Goal: Task Accomplishment & Management: Complete application form

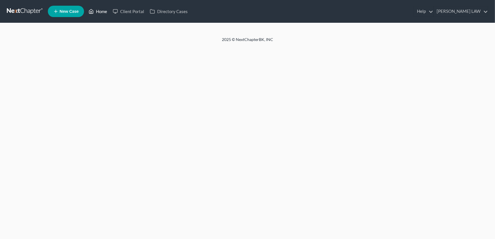
click at [104, 11] on link "Home" at bounding box center [98, 11] width 24 height 10
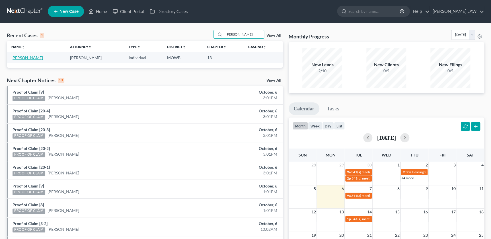
click at [22, 57] on link "[PERSON_NAME]" at bounding box center [27, 57] width 32 height 5
click at [29, 58] on link "[PERSON_NAME]" at bounding box center [27, 57] width 32 height 5
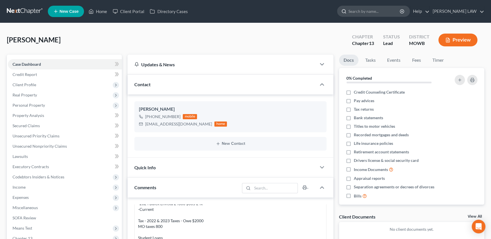
click at [391, 14] on input "search" at bounding box center [375, 11] width 52 height 11
type input "[PERSON_NAME]"
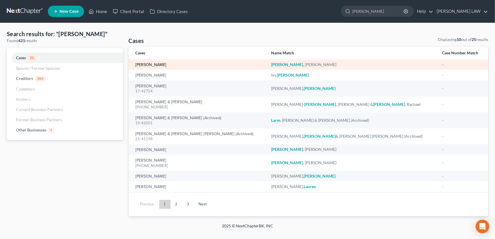
click at [142, 63] on link "[PERSON_NAME]" at bounding box center [151, 65] width 31 height 4
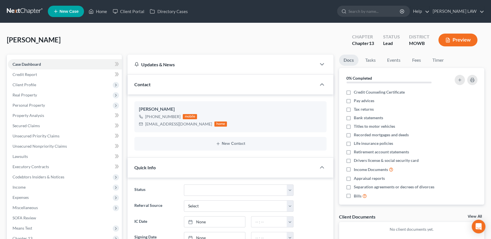
click at [124, 47] on div "[PERSON_NAME] Upgraded Chapter Chapter 13 Status Lead District [GEOGRAPHIC_DATA…" at bounding box center [246, 42] width 478 height 25
click at [121, 45] on div "[PERSON_NAME] Upgraded Chapter Chapter 13 Status Lead District [GEOGRAPHIC_DATA…" at bounding box center [246, 42] width 478 height 25
click at [392, 15] on input "search" at bounding box center [375, 11] width 52 height 11
type input "springer"
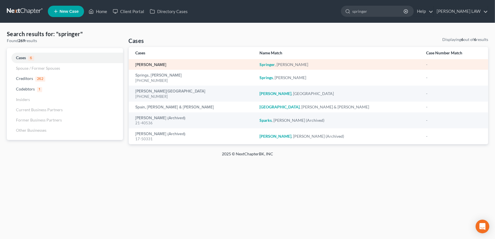
click at [155, 63] on link "[PERSON_NAME]" at bounding box center [151, 65] width 31 height 4
click at [154, 66] on link "[PERSON_NAME]" at bounding box center [151, 65] width 31 height 4
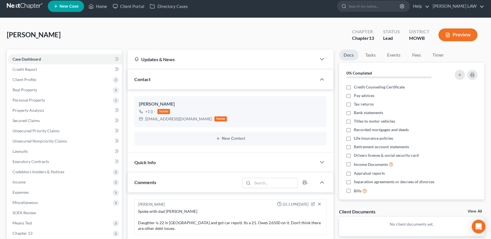
scroll to position [6, 0]
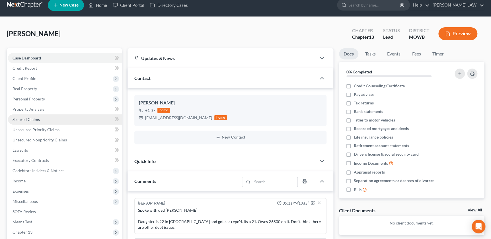
click at [34, 120] on span "Secured Claims" at bounding box center [26, 119] width 27 height 5
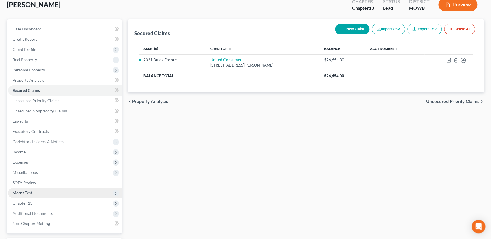
scroll to position [83, 0]
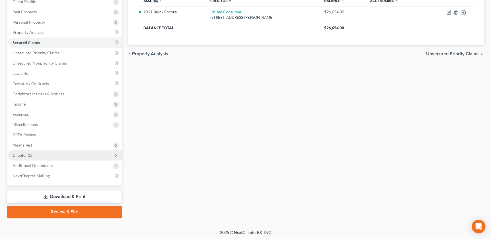
click at [42, 156] on span "Chapter 13" at bounding box center [65, 155] width 114 height 10
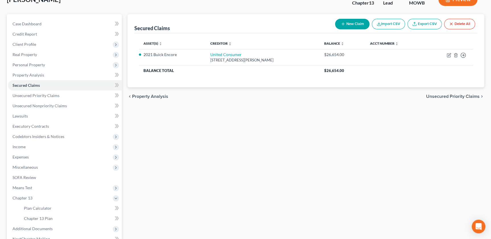
scroll to position [0, 0]
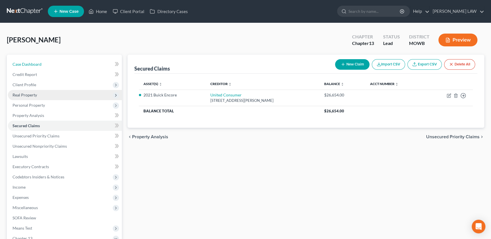
drag, startPoint x: 34, startPoint y: 63, endPoint x: 108, endPoint y: 92, distance: 79.6
click at [34, 63] on span "Case Dashboard" at bounding box center [27, 64] width 29 height 5
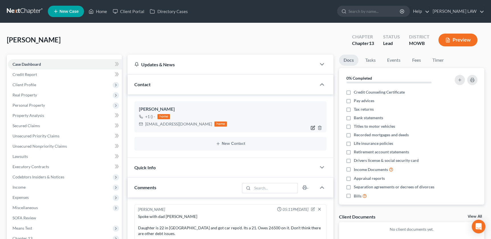
click at [313, 127] on icon "button" at bounding box center [313, 128] width 5 height 5
select select "1"
select select "0"
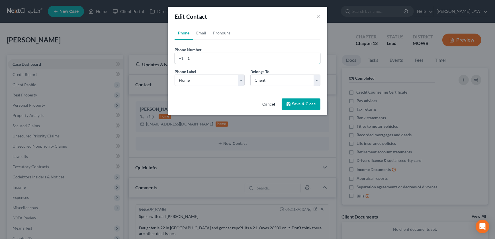
click at [219, 59] on input "1" at bounding box center [252, 58] width 135 height 11
type input "[PHONE_NUMBER]"
click at [206, 35] on link "Email" at bounding box center [201, 33] width 17 height 14
click at [246, 57] on input "[EMAIL_ADDRESS][DOMAIN_NAME]" at bounding box center [252, 58] width 135 height 11
drag, startPoint x: 247, startPoint y: 58, endPoint x: 135, endPoint y: 60, distance: 111.4
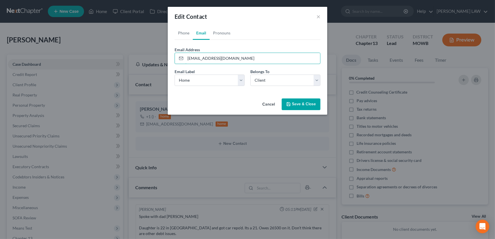
click at [135, 60] on div "Edit Contact × Phone Email Pronouns Phone Number * [PHONE_NUMBER] Ext. Phone La…" at bounding box center [247, 119] width 495 height 239
type input "[EMAIL_ADDRESS][DOMAIN_NAME]"
click at [297, 103] on button "Save & Close" at bounding box center [301, 105] width 39 height 12
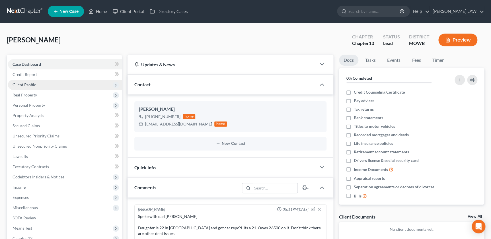
click at [34, 85] on span "Client Profile" at bounding box center [25, 84] width 24 height 5
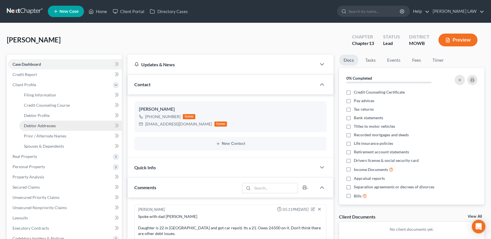
click at [49, 125] on span "Debtor Addresses" at bounding box center [40, 125] width 32 height 5
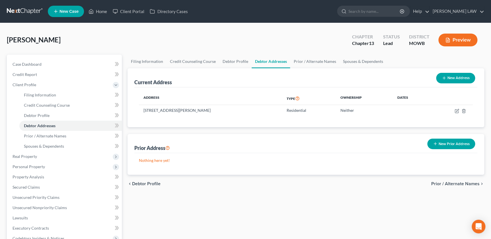
click at [437, 142] on icon "button" at bounding box center [435, 144] width 5 height 5
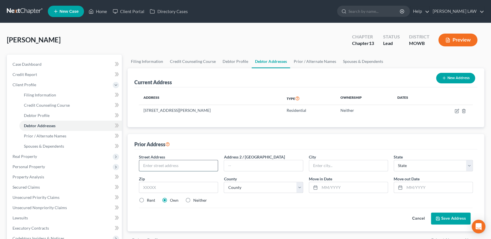
drag, startPoint x: 157, startPoint y: 163, endPoint x: 159, endPoint y: 169, distance: 6.3
click at [156, 164] on input "text" at bounding box center [178, 165] width 79 height 11
type input "[STREET_ADDRESS]"
type input "64503"
type input "Saint [PERSON_NAME]"
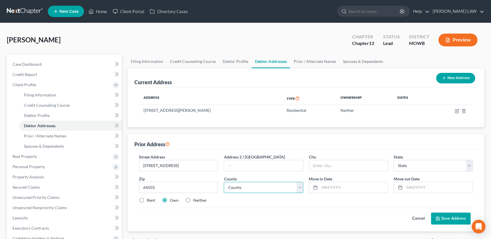
select select "26"
click at [257, 189] on select "County [GEOGRAPHIC_DATA] [GEOGRAPHIC_DATA] [GEOGRAPHIC_DATA] [GEOGRAPHIC_DATA] …" at bounding box center [263, 187] width 79 height 11
select select "10"
click at [224, 182] on select "County [GEOGRAPHIC_DATA] [GEOGRAPHIC_DATA] [GEOGRAPHIC_DATA] [GEOGRAPHIC_DATA] …" at bounding box center [263, 187] width 79 height 11
click at [362, 188] on input "text" at bounding box center [354, 187] width 68 height 11
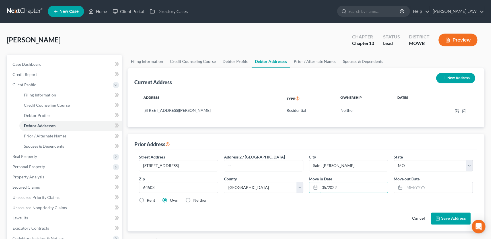
type input "05/2022"
type input "05/2023"
drag, startPoint x: 442, startPoint y: 220, endPoint x: 439, endPoint y: 219, distance: 3.1
click at [441, 219] on button "Save Address" at bounding box center [451, 219] width 40 height 12
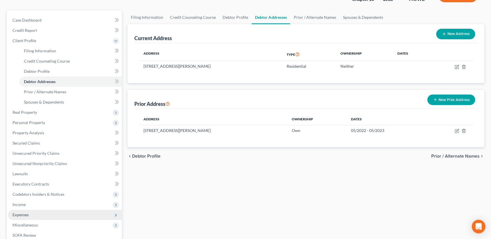
scroll to position [58, 0]
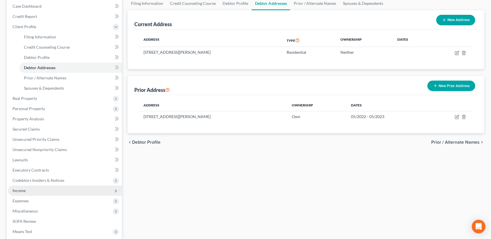
click at [20, 190] on span "Income" at bounding box center [19, 190] width 13 height 5
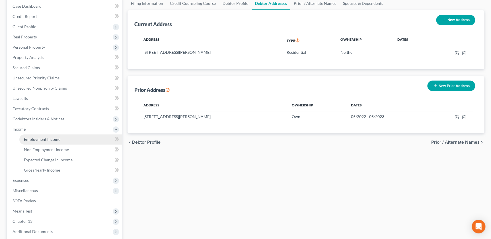
click at [54, 142] on link "Employment Income" at bounding box center [70, 139] width 103 height 10
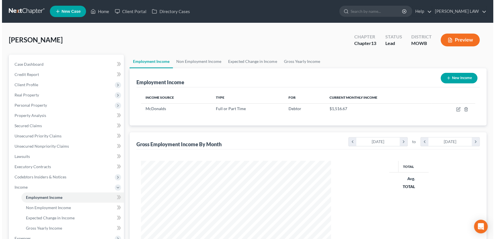
scroll to position [102, 201]
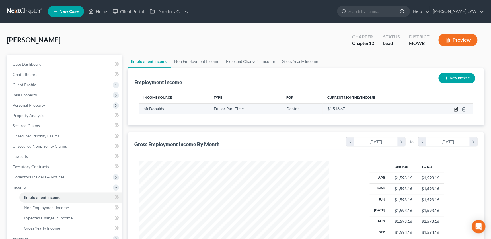
click at [455, 110] on icon "button" at bounding box center [456, 109] width 5 height 5
select select "0"
select select "2"
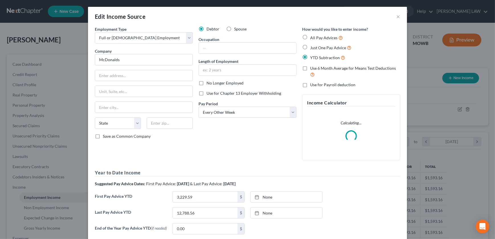
scroll to position [102, 203]
click at [125, 59] on input "McDonalds" at bounding box center [144, 59] width 98 height 11
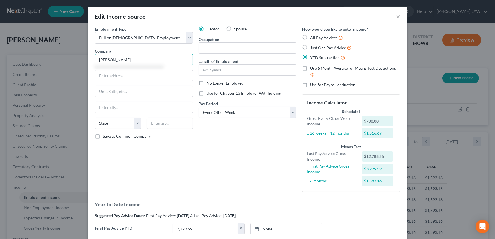
type input "McDonalds"
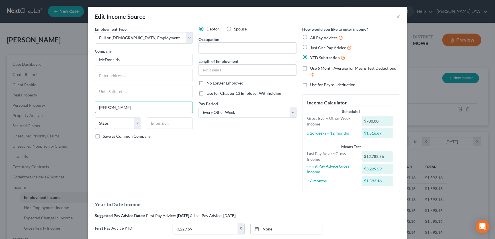
type input "[PERSON_NAME]"
drag, startPoint x: 157, startPoint y: 122, endPoint x: 146, endPoint y: 124, distance: 11.9
click at [147, 124] on input "KS" at bounding box center [170, 123] width 46 height 11
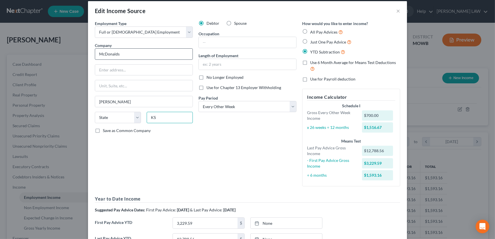
scroll to position [13, 0]
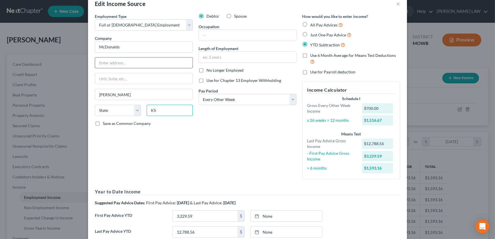
type input "KS"
click at [111, 59] on input "text" at bounding box center [143, 63] width 97 height 11
type input "[STREET_ADDRESS]"
type input "66002"
click at [134, 159] on div "Employment Type * Select Full or [DEMOGRAPHIC_DATA] Employment Self Employment …" at bounding box center [144, 98] width 104 height 171
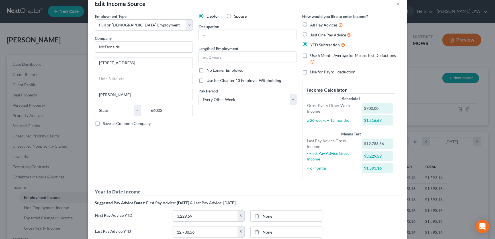
select select "17"
click at [234, 36] on input "text" at bounding box center [247, 35] width 97 height 11
type input "Customer Service"
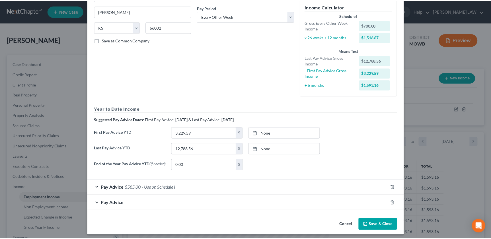
scroll to position [100, 0]
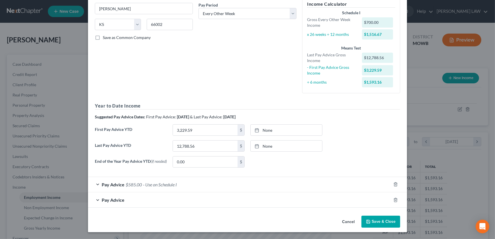
type input "12 months"
click at [372, 217] on button "Save & Close" at bounding box center [380, 222] width 39 height 12
click at [369, 219] on button "Save & Close" at bounding box center [380, 222] width 39 height 12
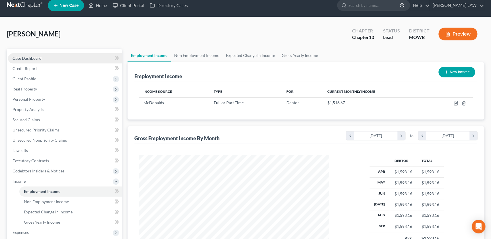
scroll to position [0, 0]
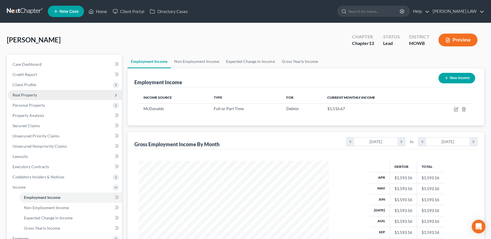
click at [30, 93] on span "Real Property" at bounding box center [25, 95] width 24 height 5
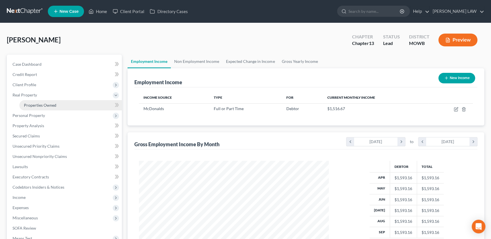
click at [42, 101] on link "Properties Owned" at bounding box center [70, 105] width 103 height 10
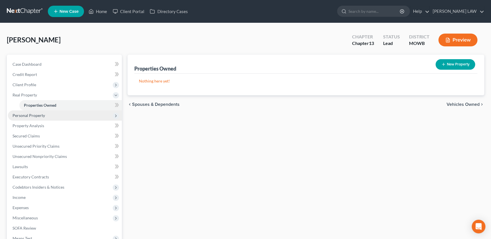
click at [42, 112] on span "Personal Property" at bounding box center [65, 116] width 114 height 10
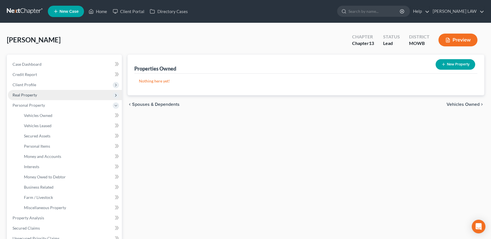
click at [30, 96] on span "Real Property" at bounding box center [25, 95] width 24 height 5
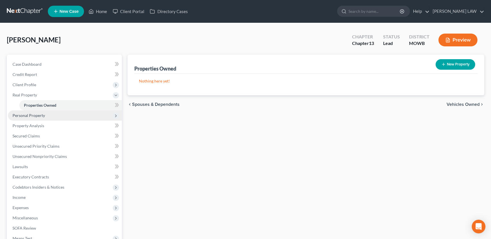
click at [35, 113] on span "Personal Property" at bounding box center [65, 116] width 114 height 10
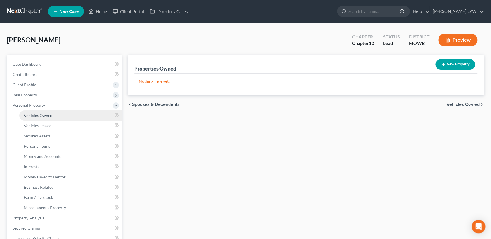
click at [39, 115] on span "Vehicles Owned" at bounding box center [38, 115] width 28 height 5
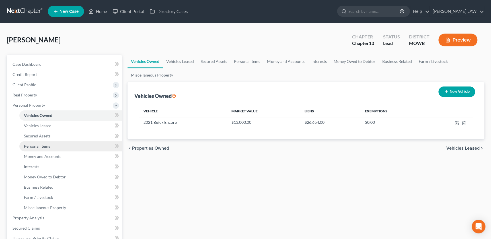
click at [40, 144] on span "Personal Items" at bounding box center [37, 146] width 26 height 5
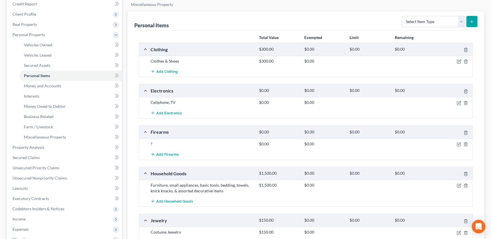
scroll to position [71, 0]
click at [467, 142] on icon "button" at bounding box center [466, 144] width 5 height 5
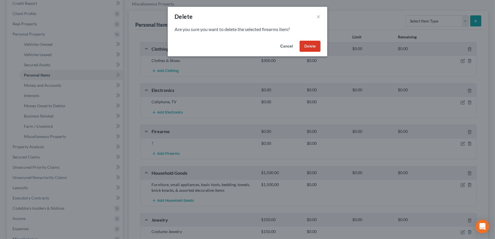
click at [308, 44] on button "Delete" at bounding box center [310, 46] width 21 height 11
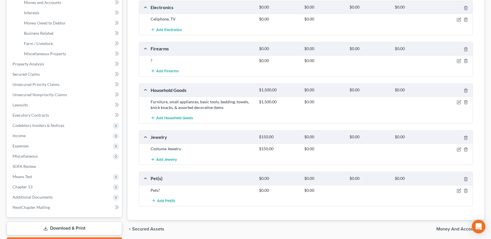
scroll to position [186, 0]
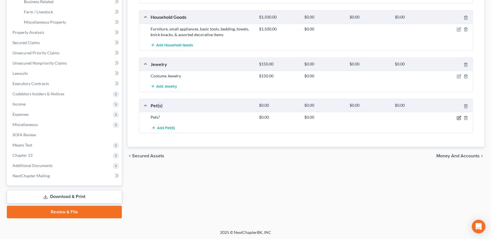
click at [459, 117] on icon "button" at bounding box center [459, 118] width 5 height 5
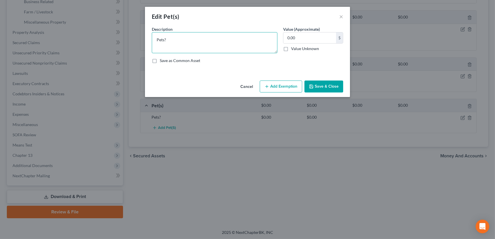
drag, startPoint x: 176, startPoint y: 37, endPoint x: 123, endPoint y: 39, distance: 53.0
click at [123, 40] on div "Edit Pet(s) × An exemption set must first be selected from the Filing Informati…" at bounding box center [247, 119] width 495 height 239
type textarea "Dog"
click at [321, 86] on button "Save & Close" at bounding box center [324, 87] width 39 height 12
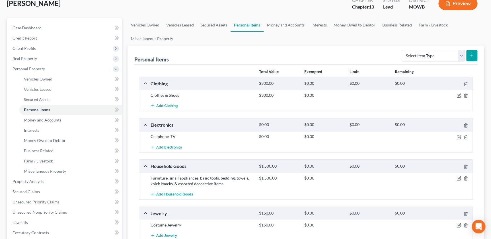
scroll to position [0, 0]
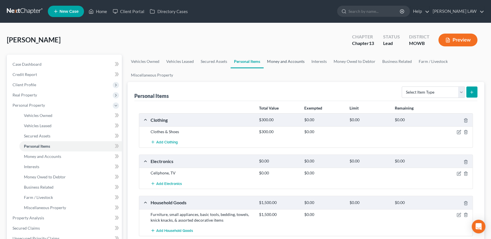
click at [289, 59] on link "Money and Accounts" at bounding box center [286, 62] width 44 height 14
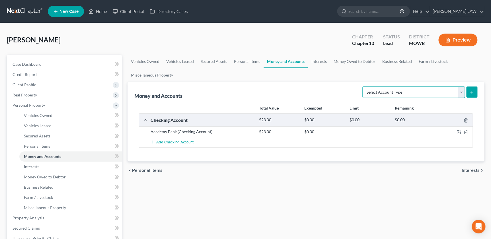
click at [461, 90] on select "Select Account Type Brokerage Cash on Hand Certificates of Deposit Checking Acc…" at bounding box center [414, 92] width 103 height 11
click at [462, 91] on select "Select Account Type Brokerage Cash on Hand Certificates of Deposit Checking Acc…" at bounding box center [414, 92] width 103 height 11
click at [316, 62] on link "Interests" at bounding box center [319, 62] width 22 height 14
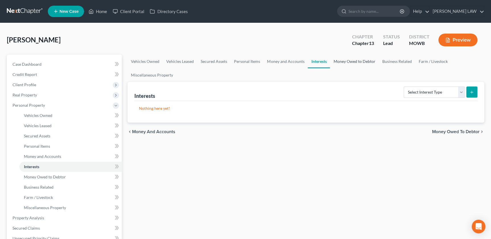
click at [339, 61] on link "Money Owed to Debtor" at bounding box center [354, 62] width 49 height 14
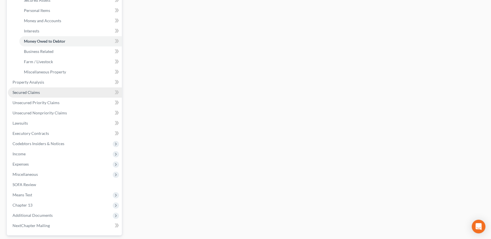
scroll to position [142, 0]
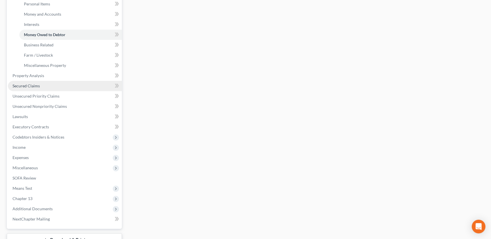
click at [37, 85] on span "Secured Claims" at bounding box center [26, 85] width 27 height 5
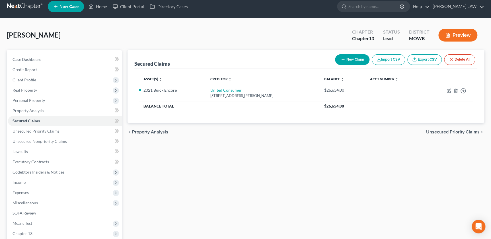
scroll to position [6, 0]
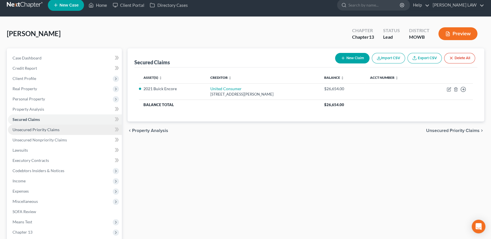
click at [48, 131] on span "Unsecured Priority Claims" at bounding box center [36, 129] width 47 height 5
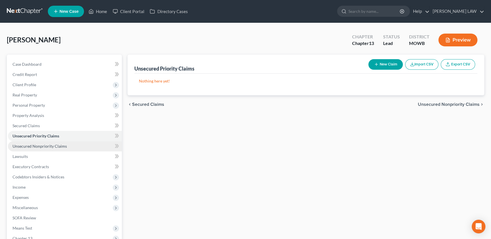
click at [36, 145] on span "Unsecured Nonpriority Claims" at bounding box center [40, 146] width 54 height 5
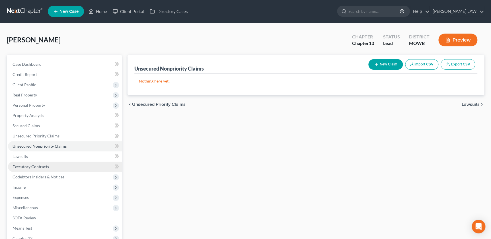
click at [29, 167] on span "Executory Contracts" at bounding box center [31, 166] width 36 height 5
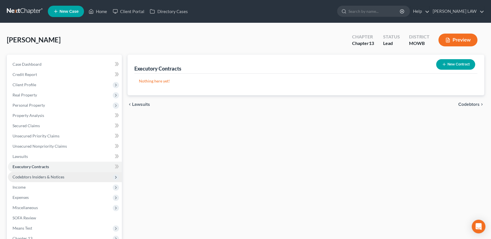
click at [40, 177] on span "Codebtors Insiders & Notices" at bounding box center [39, 177] width 52 height 5
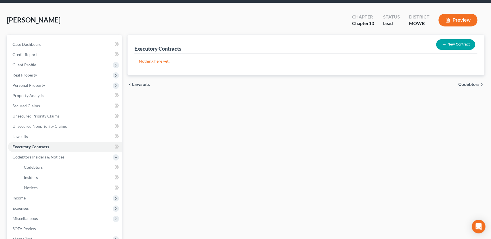
scroll to position [32, 0]
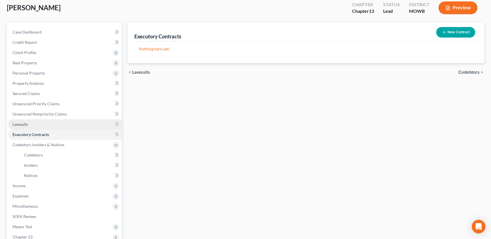
click at [26, 124] on span "Lawsuits" at bounding box center [20, 124] width 15 height 5
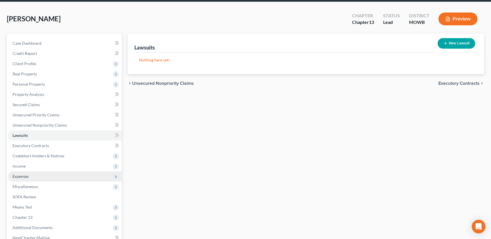
scroll to position [71, 0]
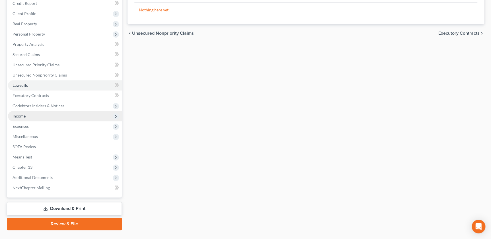
click at [29, 116] on span "Income" at bounding box center [65, 116] width 114 height 10
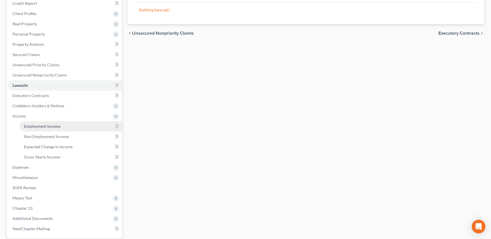
click at [33, 128] on span "Employment Income" at bounding box center [42, 126] width 36 height 5
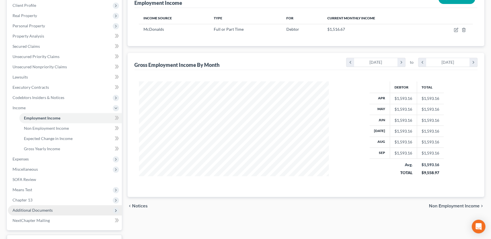
scroll to position [84, 0]
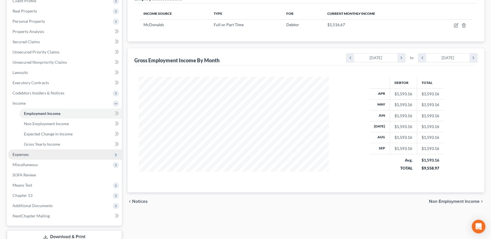
click at [29, 155] on span "Expenses" at bounding box center [65, 155] width 114 height 10
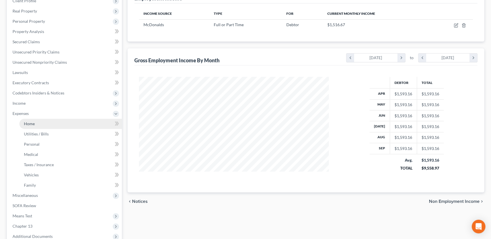
click at [29, 125] on span "Home" at bounding box center [29, 123] width 11 height 5
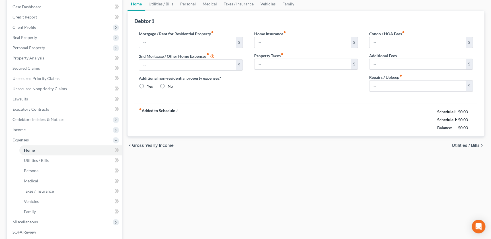
scroll to position [26, 0]
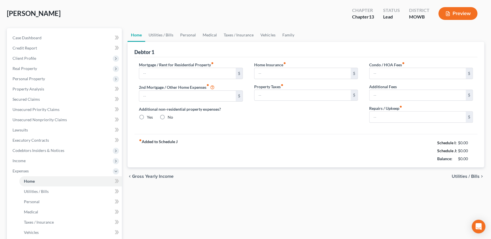
type input "0.00"
radio input "true"
type input "0.00"
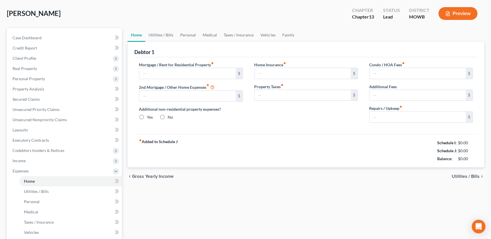
type input "0.00"
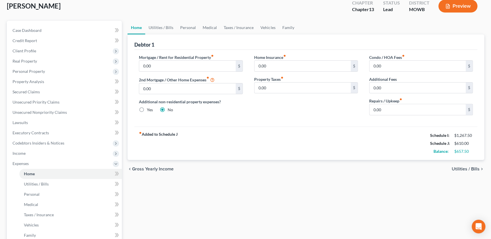
scroll to position [32, 0]
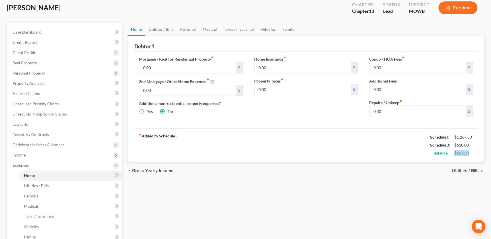
drag, startPoint x: 453, startPoint y: 154, endPoint x: 448, endPoint y: 154, distance: 4.6
click at [448, 154] on div "Balance: $657.50" at bounding box center [452, 153] width 48 height 8
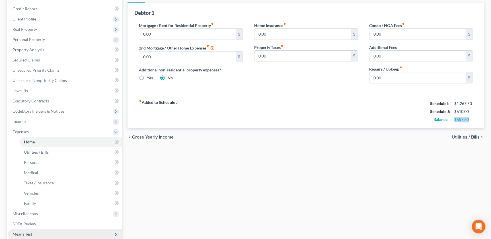
scroll to position [155, 0]
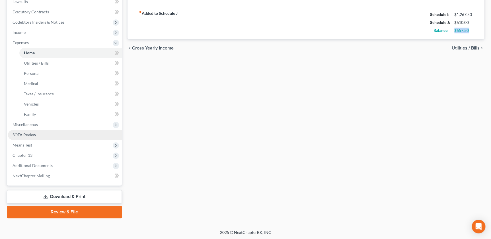
click at [17, 133] on span "SOFA Review" at bounding box center [25, 134] width 24 height 5
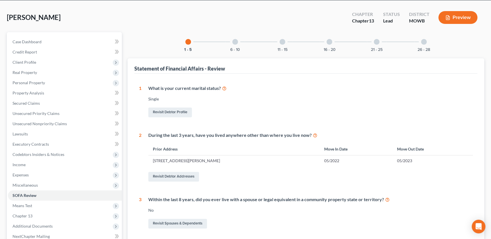
scroll to position [18, 0]
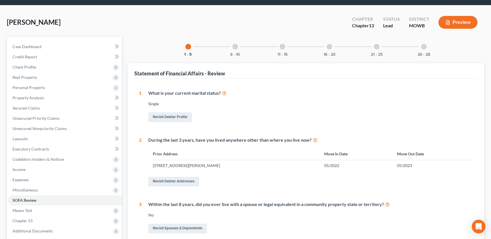
click at [231, 49] on div "6 - 10" at bounding box center [235, 46] width 19 height 19
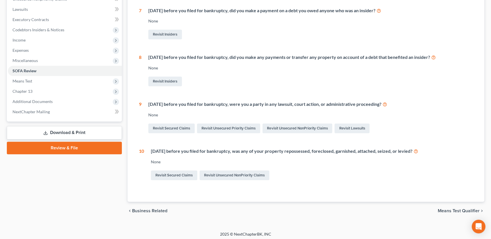
scroll to position [149, 0]
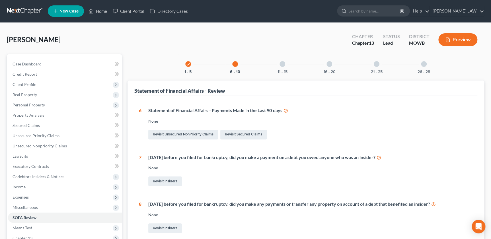
click at [284, 66] on div "11 - 15" at bounding box center [282, 63] width 19 height 19
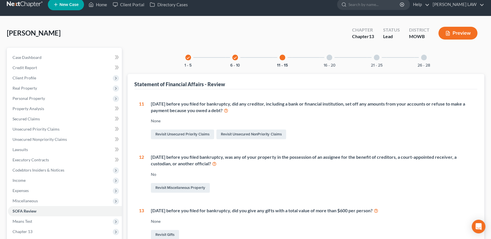
scroll to position [0, 0]
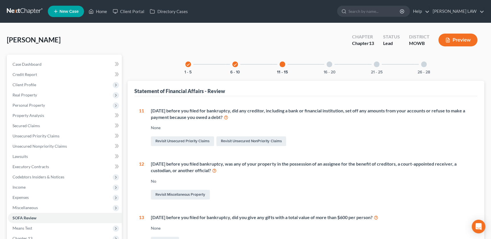
click at [330, 63] on div at bounding box center [330, 65] width 6 height 6
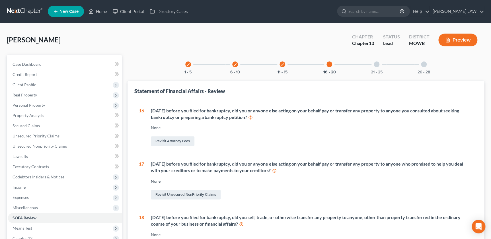
click at [376, 64] on div at bounding box center [377, 65] width 6 height 6
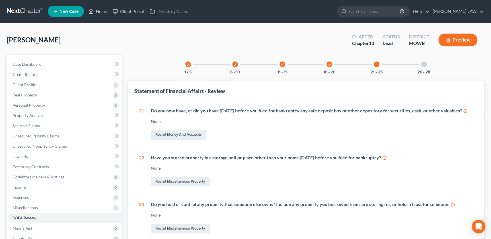
click at [428, 71] on button "26 - 28" at bounding box center [424, 72] width 13 height 4
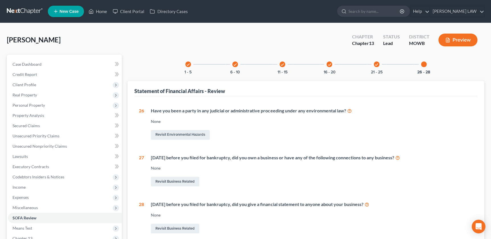
click at [453, 36] on button "Preview" at bounding box center [458, 40] width 39 height 13
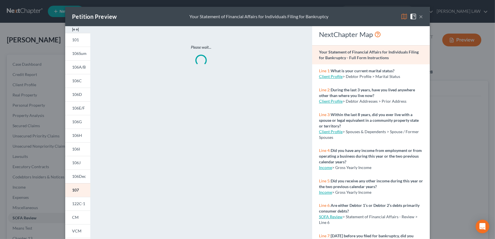
click at [72, 29] on img at bounding box center [75, 29] width 7 height 7
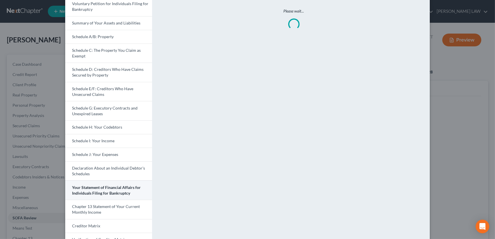
scroll to position [100, 0]
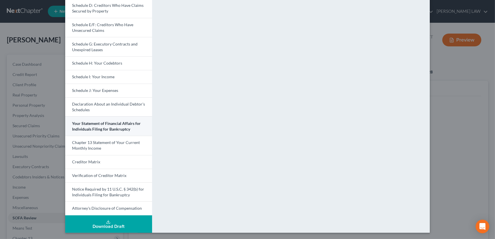
click at [86, 124] on span "Your Statement of Financial Affairs for Individuals Filing for Bankruptcy" at bounding box center [106, 126] width 69 height 11
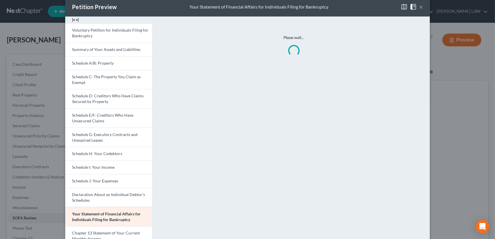
scroll to position [0, 0]
